Goal: Task Accomplishment & Management: Manage account settings

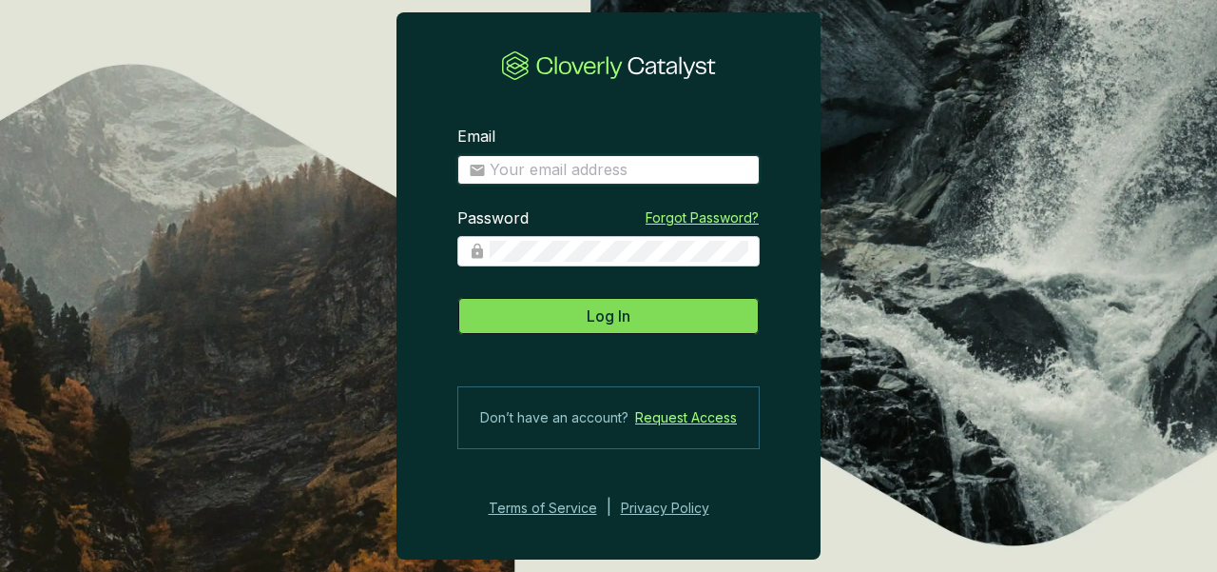
type input "[PERSON_NAME][EMAIL_ADDRESS][PERSON_NAME][DOMAIN_NAME]"
click at [555, 325] on button "Log In" at bounding box center [608, 316] width 302 height 38
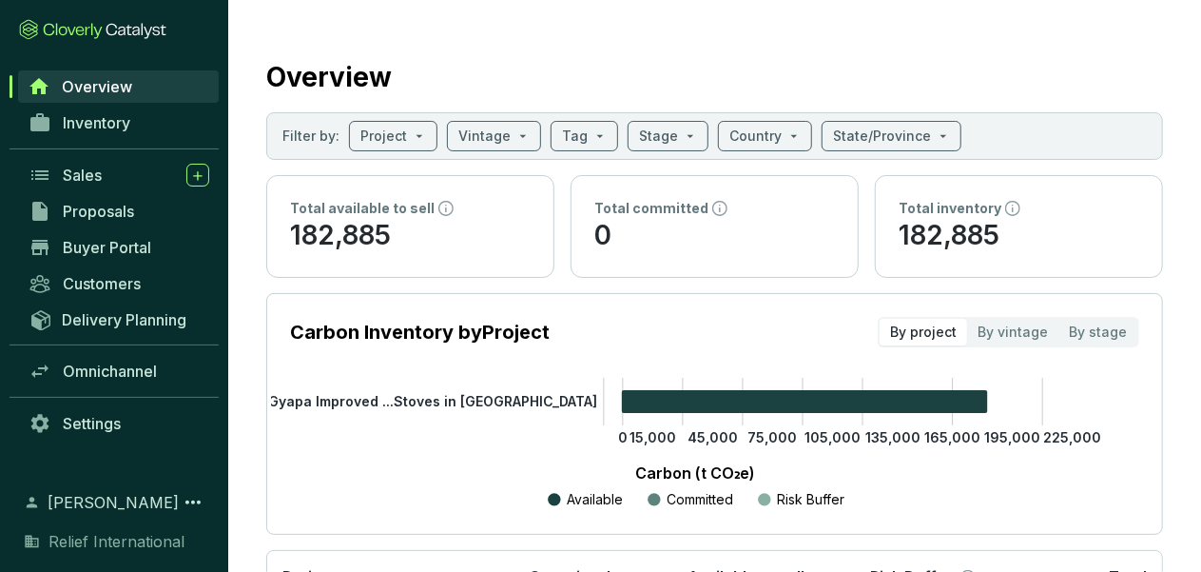
click at [96, 84] on span "Overview" at bounding box center [97, 86] width 70 height 19
click at [106, 376] on span "Omnichannel" at bounding box center [110, 370] width 94 height 19
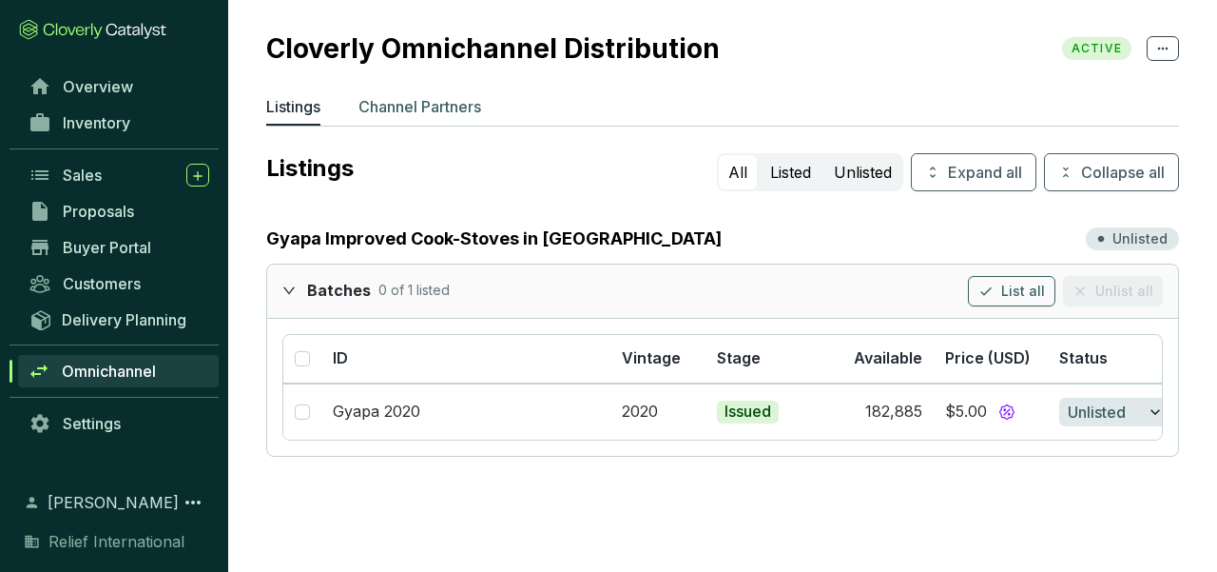
click at [450, 111] on p "Channel Partners" at bounding box center [420, 106] width 123 height 23
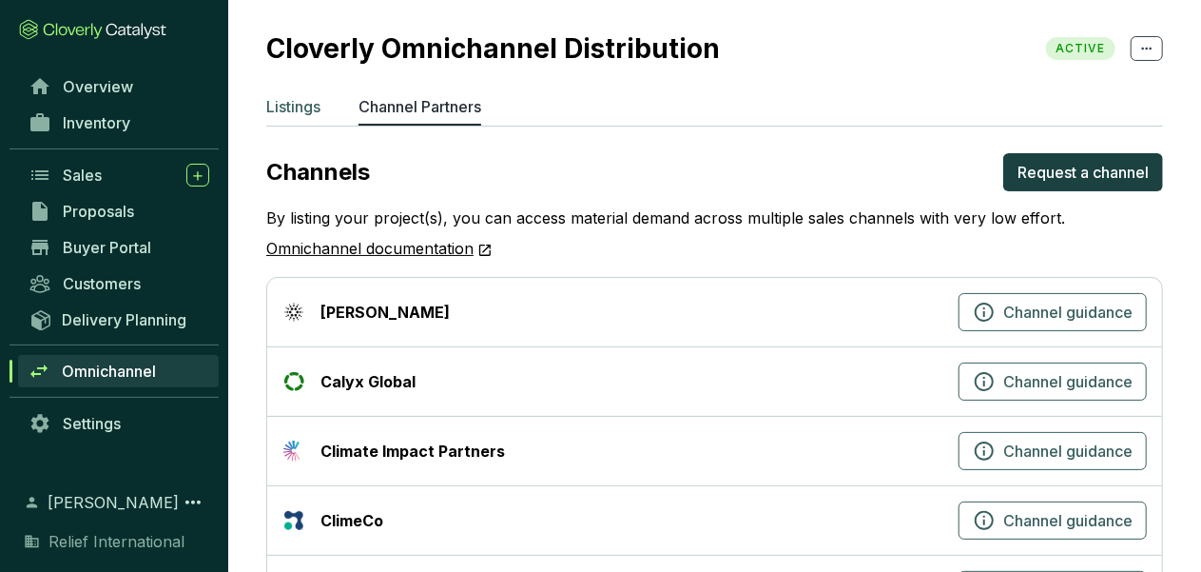
click at [296, 110] on p "Listings" at bounding box center [293, 106] width 54 height 23
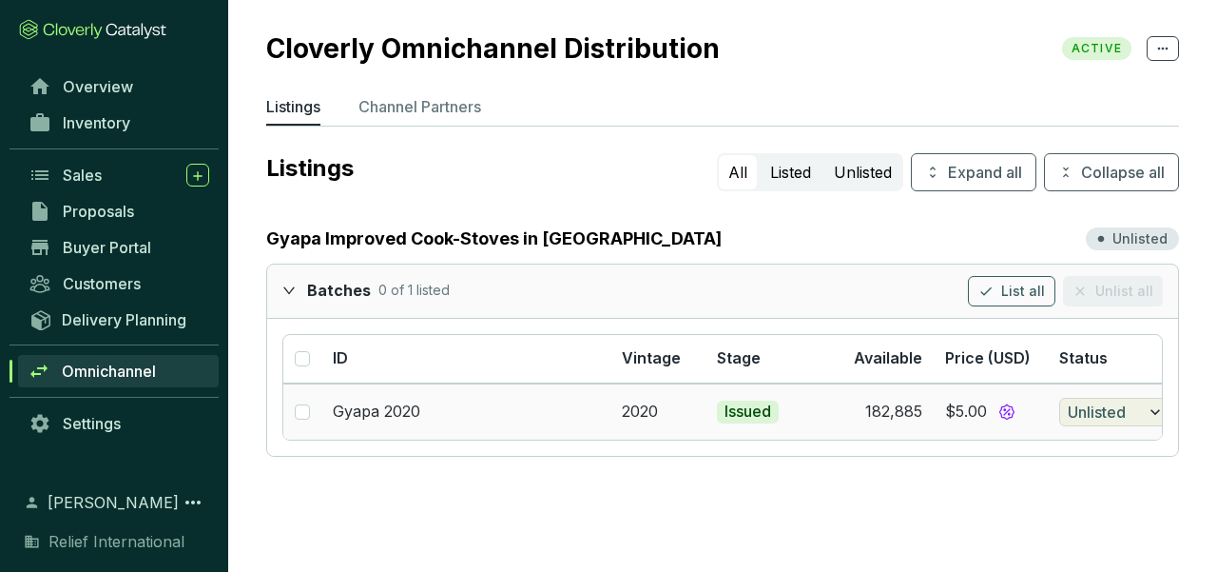
click at [1156, 410] on icon "button" at bounding box center [1155, 411] width 19 height 23
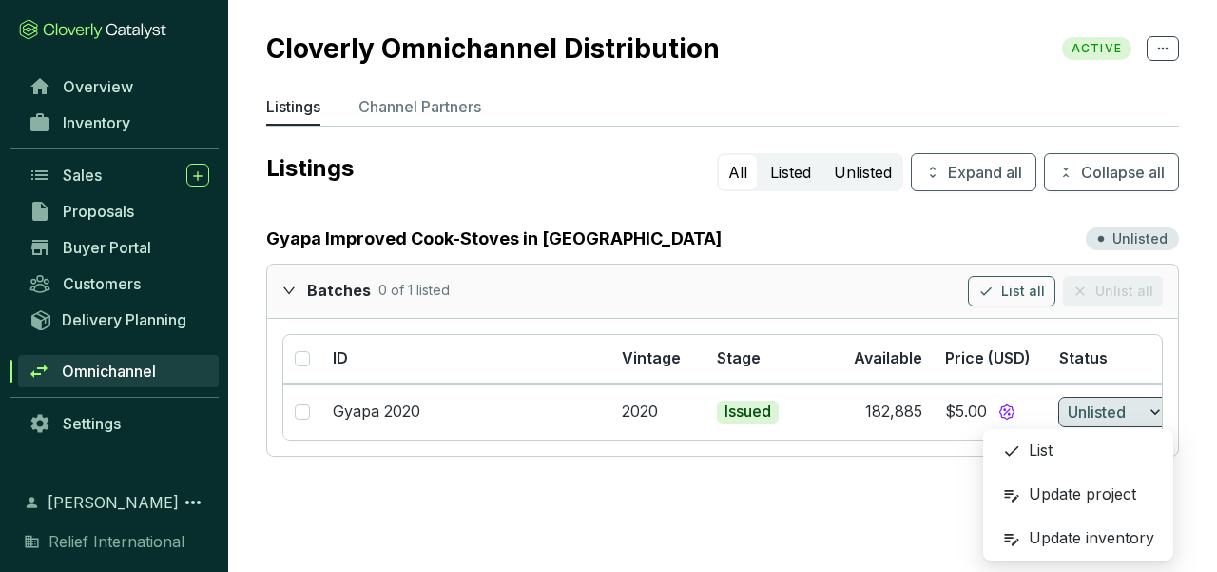
click at [854, 529] on section "Cloverly Omnichannel Distribution ACTIVE Listings Channel Partners Listings All…" at bounding box center [608, 286] width 1217 height 572
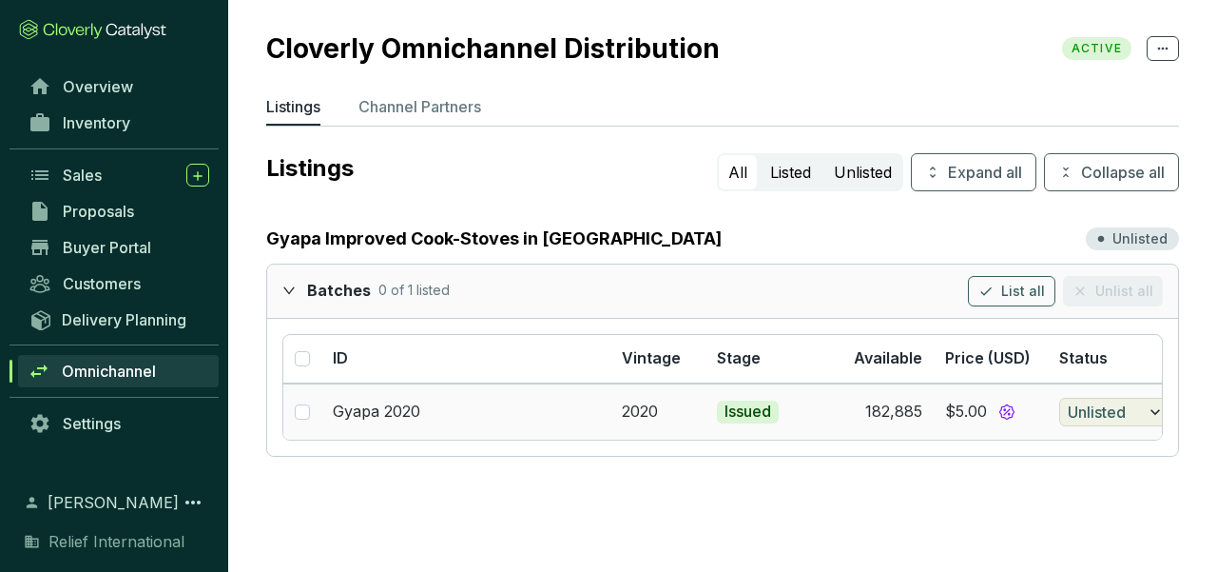
click at [1156, 410] on icon "button" at bounding box center [1155, 411] width 19 height 23
click at [880, 525] on section "Cloverly Omnichannel Distribution ACTIVE Listings Channel Partners Listings All…" at bounding box center [608, 286] width 1217 height 572
click at [1120, 240] on p "Unlisted" at bounding box center [1140, 238] width 55 height 19
click at [792, 180] on button "Listed" at bounding box center [791, 172] width 60 height 34
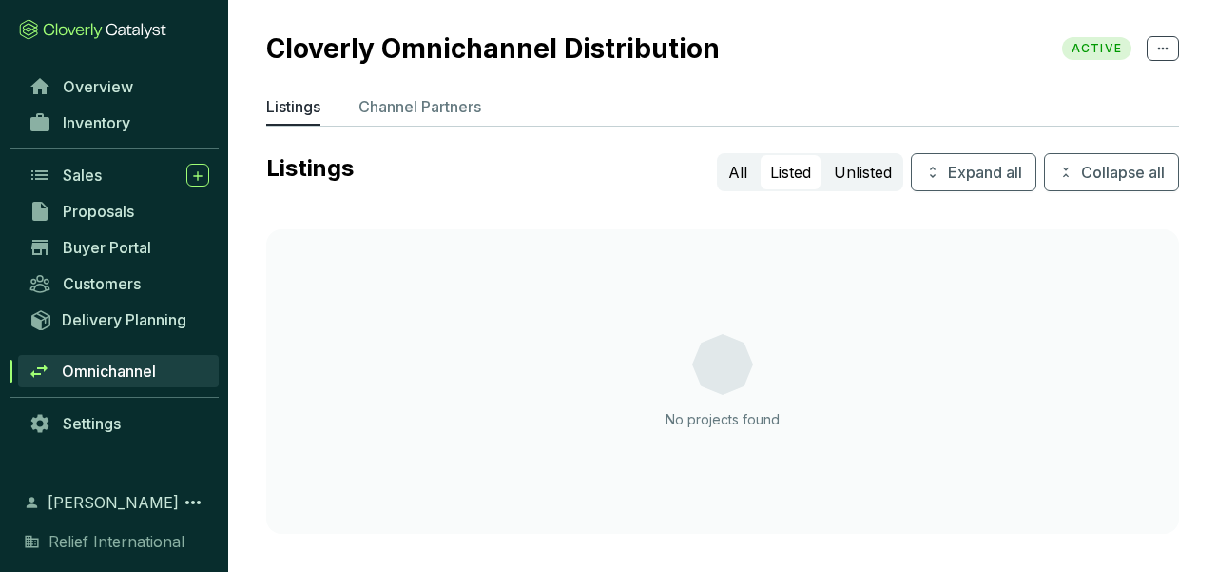
click at [792, 180] on button "Listed" at bounding box center [791, 172] width 60 height 34
click at [738, 165] on button "All" at bounding box center [738, 172] width 38 height 34
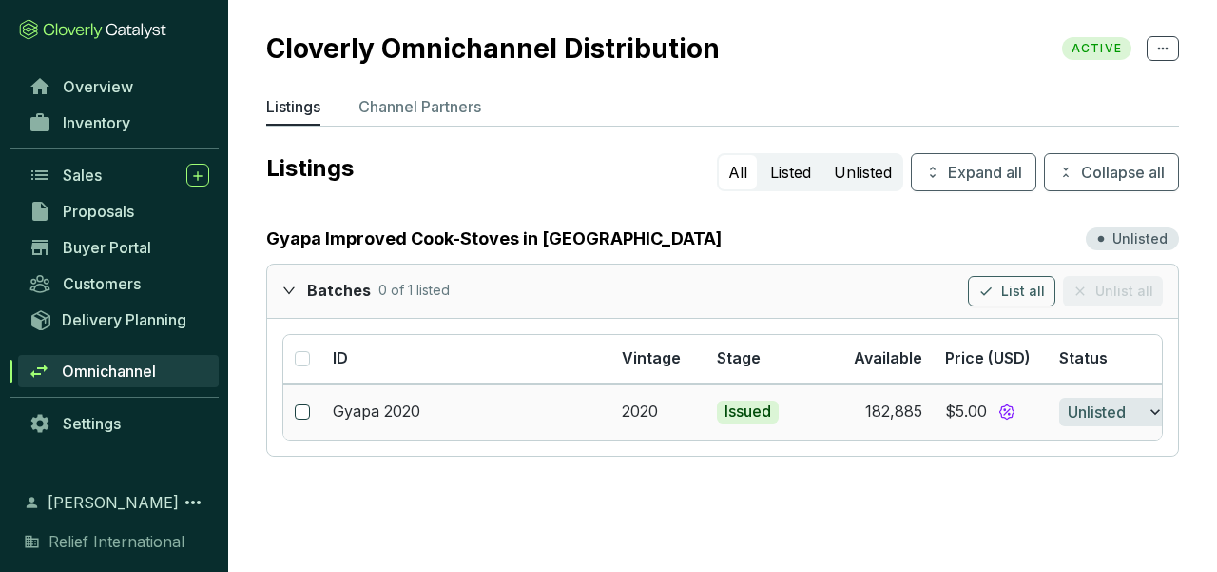
click at [301, 407] on input "checkbox" at bounding box center [302, 411] width 15 height 15
checkbox input "true"
click at [1154, 409] on icon "button" at bounding box center [1155, 411] width 19 height 23
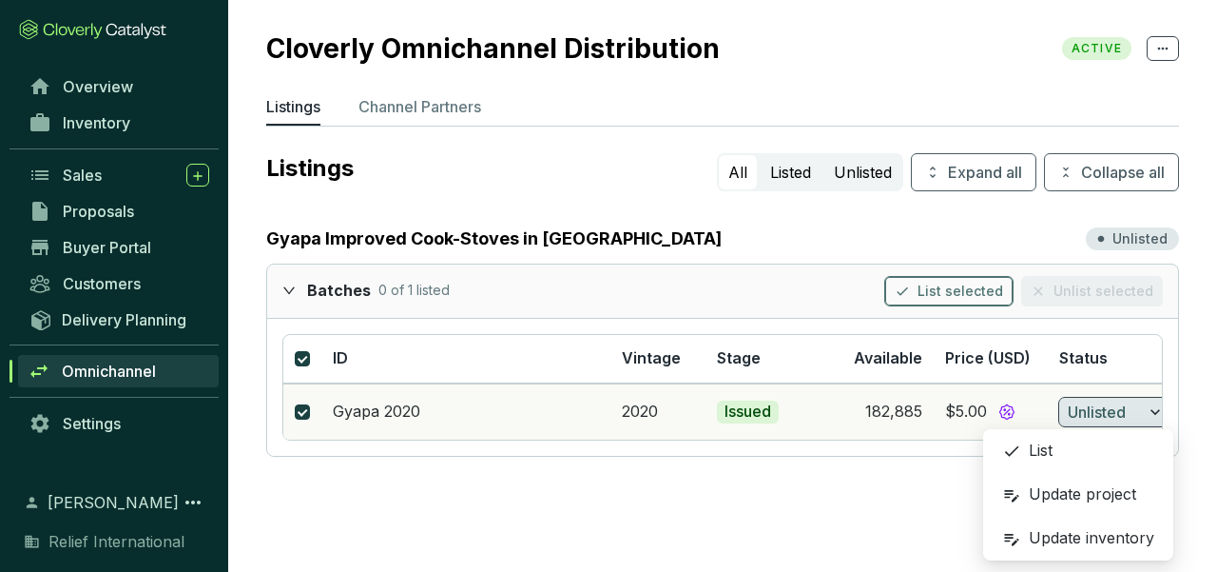
click at [923, 292] on button "List selected" at bounding box center [948, 291] width 129 height 30
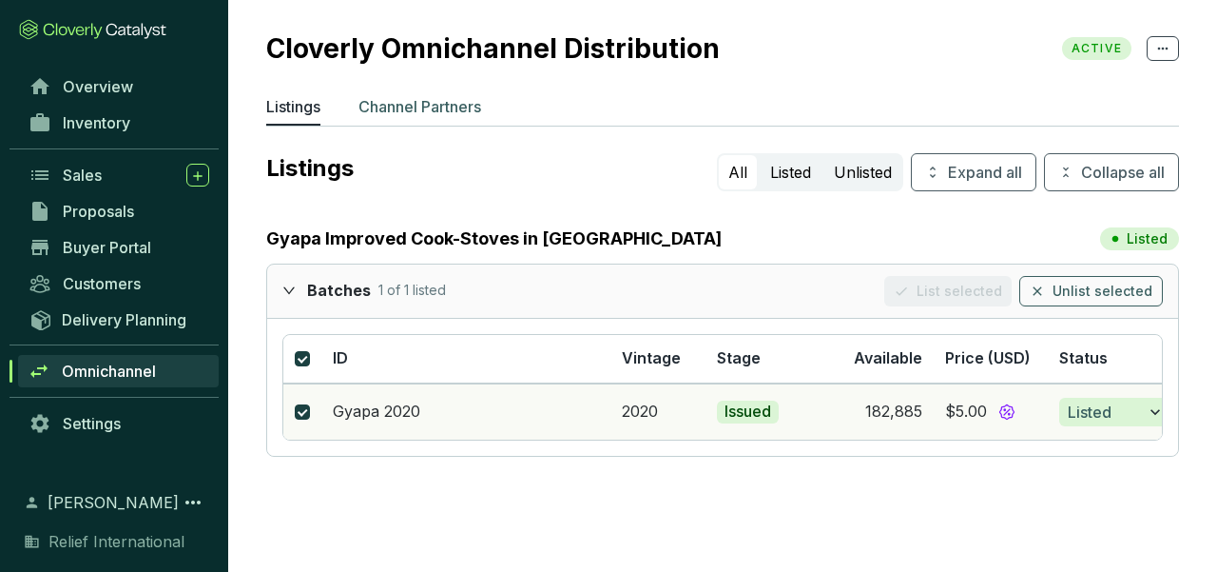
click at [460, 104] on p "Channel Partners" at bounding box center [420, 106] width 123 height 23
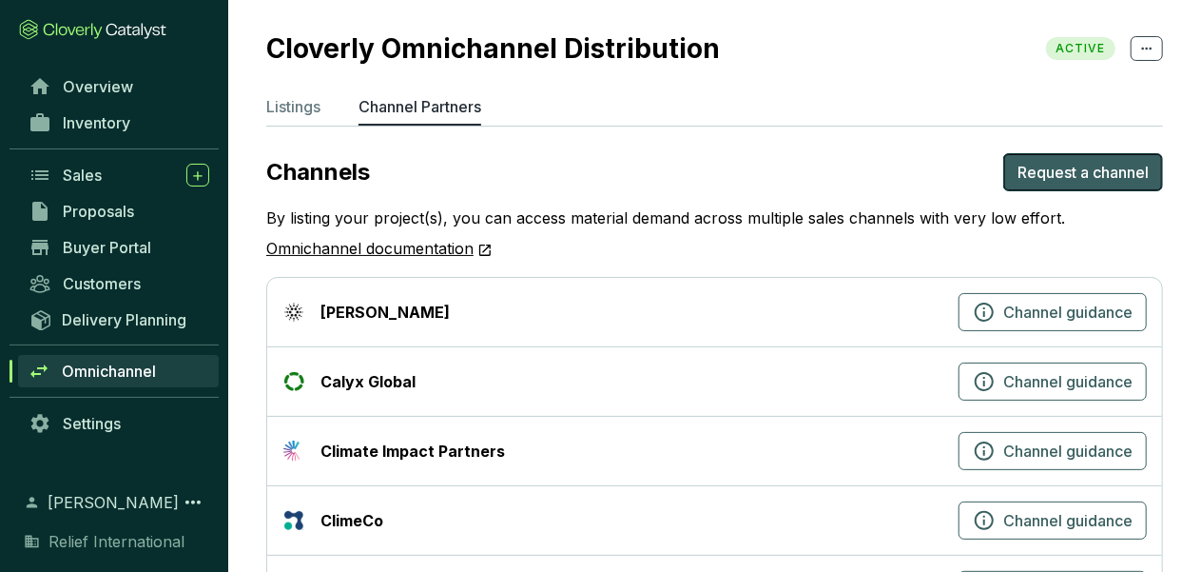
click at [1067, 179] on span "Request a channel" at bounding box center [1083, 172] width 131 height 23
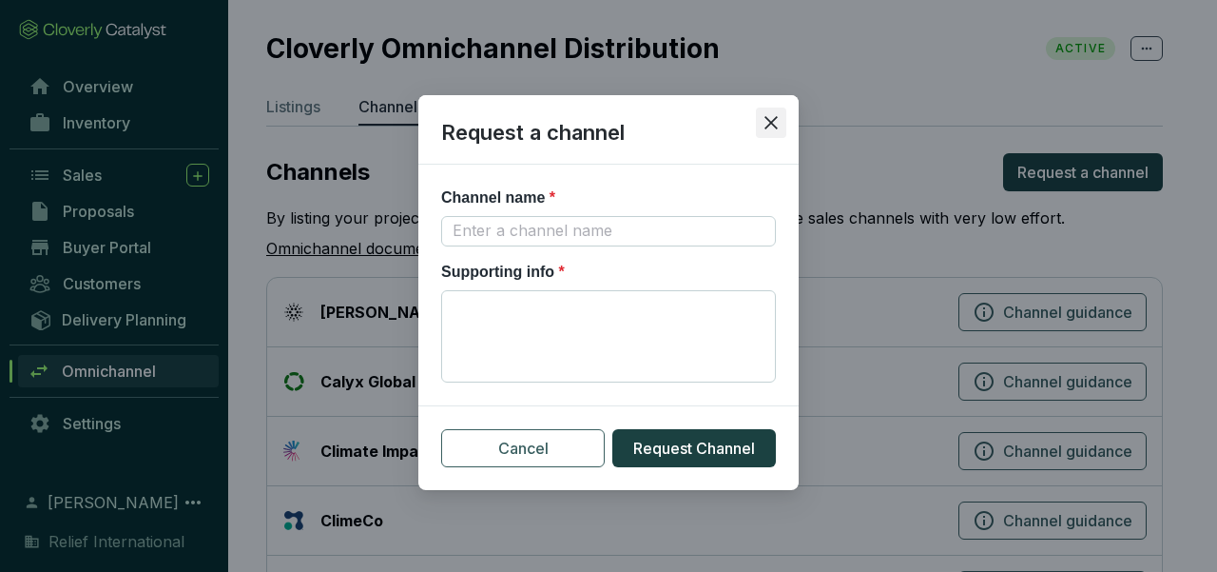
click at [774, 128] on icon "close" at bounding box center [771, 122] width 17 height 17
